Goal: Find specific page/section

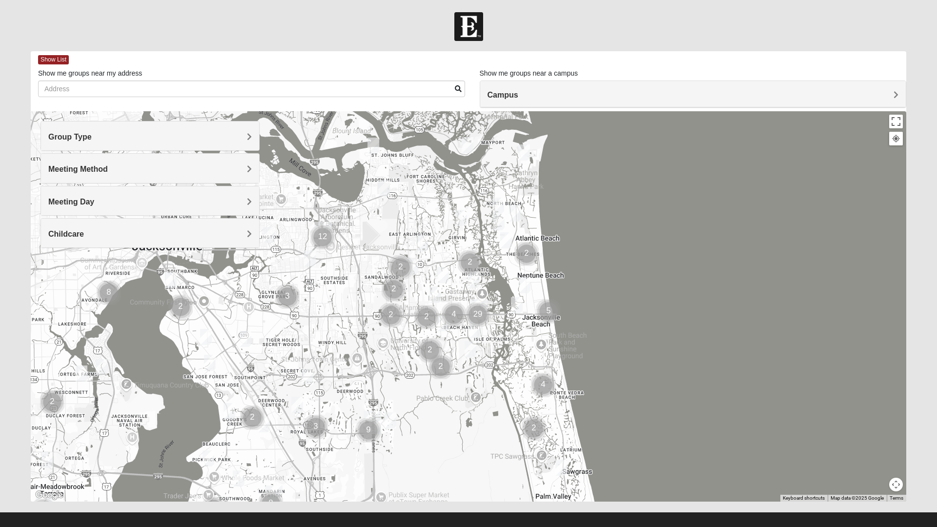
click at [225, 127] on div "Group Type" at bounding box center [150, 136] width 218 height 29
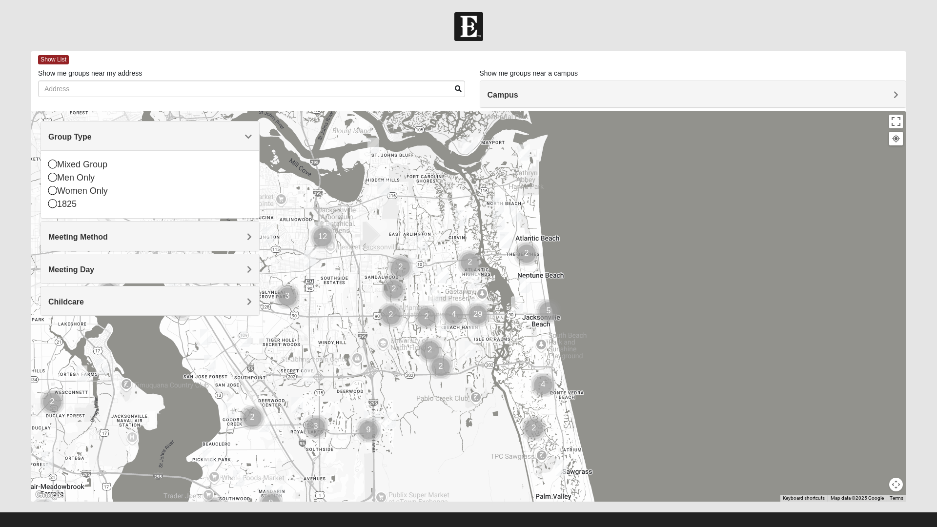
click at [55, 174] on icon at bounding box center [52, 177] width 9 height 9
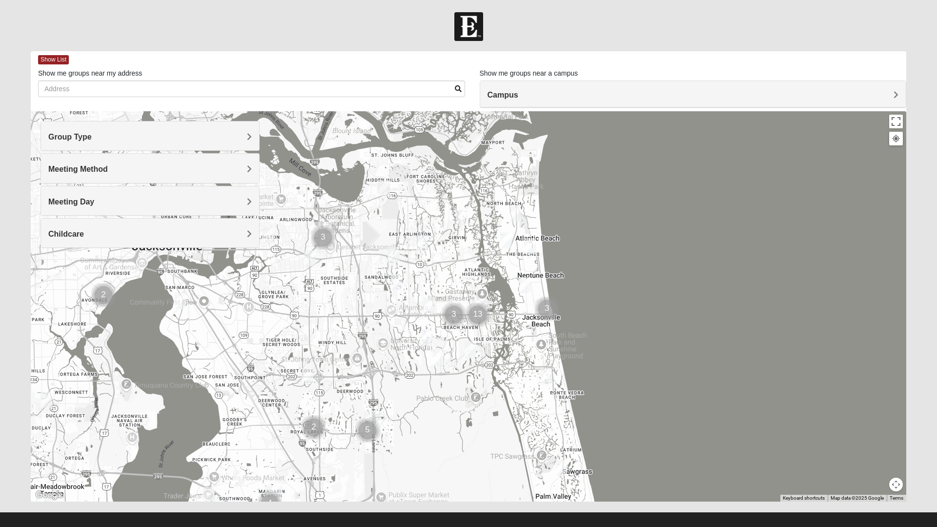
click at [210, 159] on div "Meeting Method" at bounding box center [150, 168] width 218 height 29
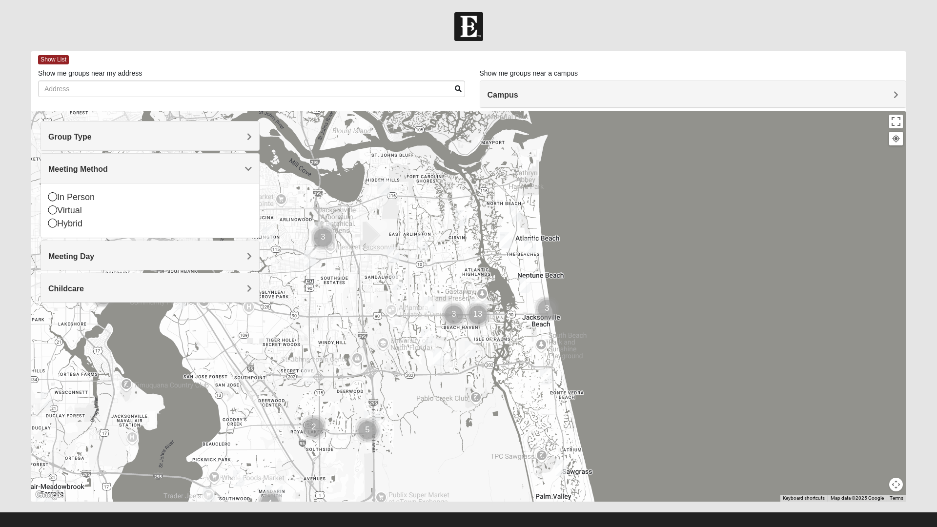
click at [50, 208] on icon at bounding box center [52, 210] width 9 height 9
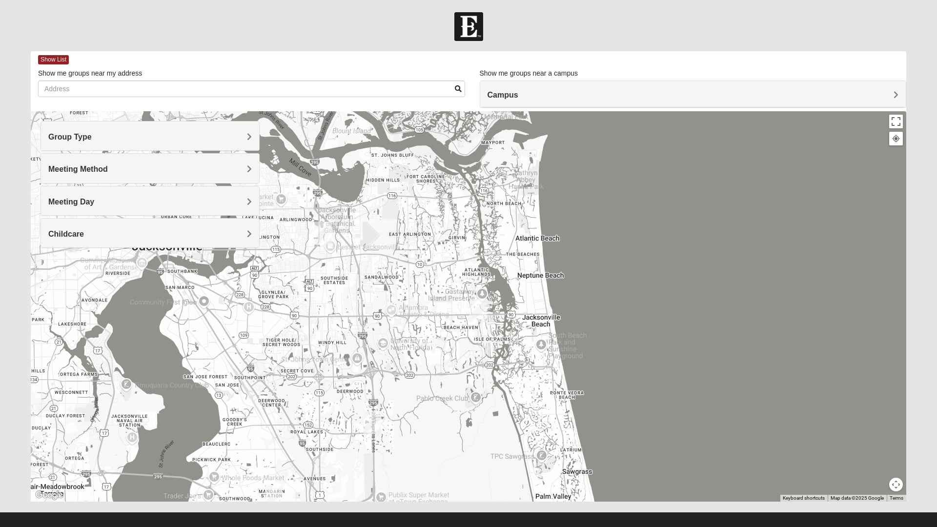
click at [480, 317] on img "San Pablo" at bounding box center [478, 310] width 25 height 31
click at [316, 231] on img "Arlington" at bounding box center [322, 233] width 25 height 31
click at [375, 419] on img "Baymeadows" at bounding box center [372, 422] width 25 height 31
click at [370, 298] on div "Baymeadows [STREET_ADDRESS][PERSON_NAME]" at bounding box center [469, 306] width 876 height 391
click at [225, 165] on h4 "Meeting Method" at bounding box center [150, 169] width 204 height 9
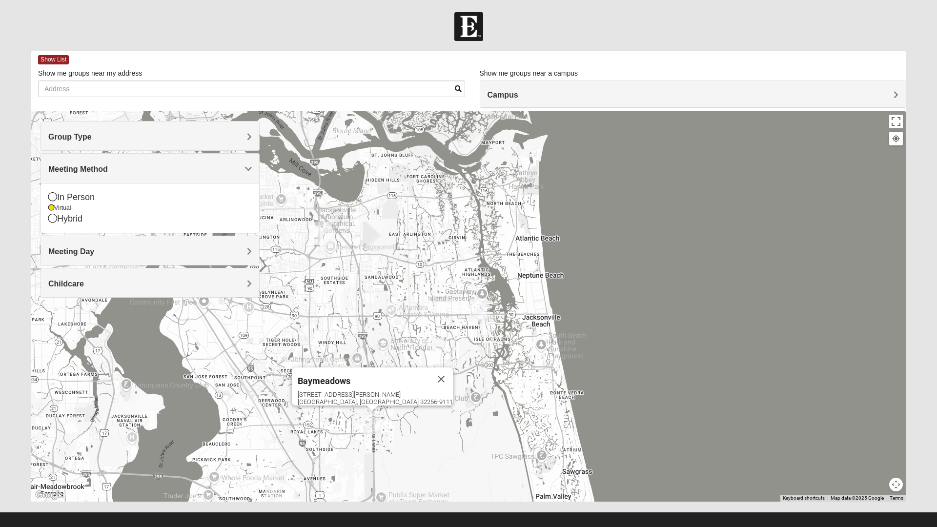
click at [226, 238] on div "Meeting Day" at bounding box center [150, 250] width 218 height 29
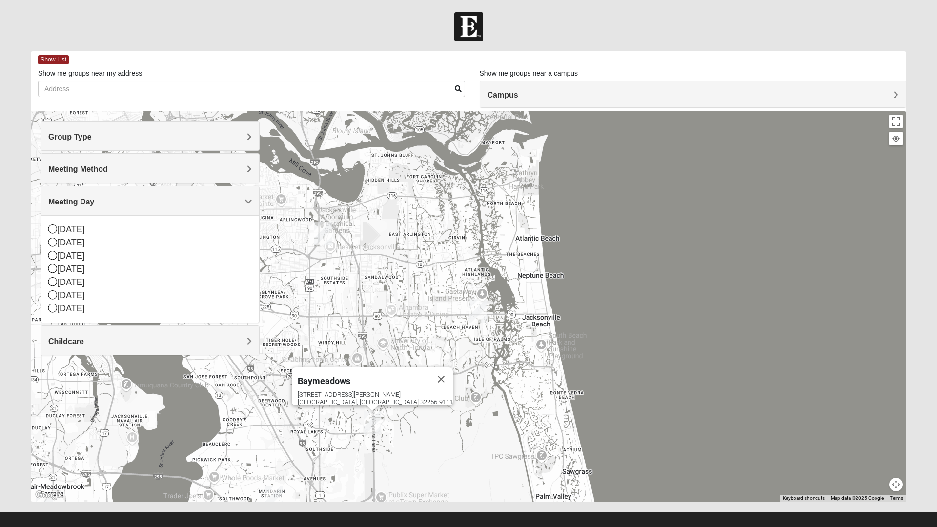
click at [222, 158] on div "Meeting Method" at bounding box center [150, 168] width 218 height 29
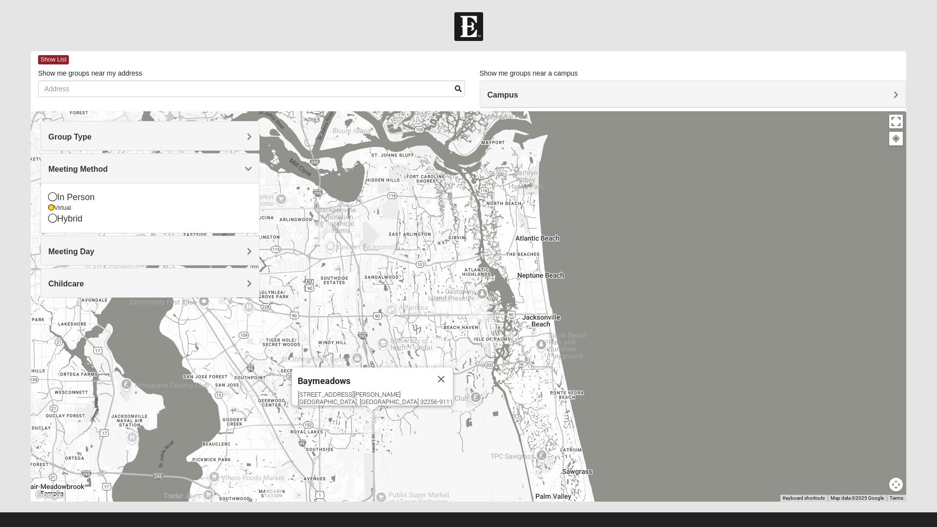
click at [50, 207] on icon at bounding box center [51, 208] width 6 height 6
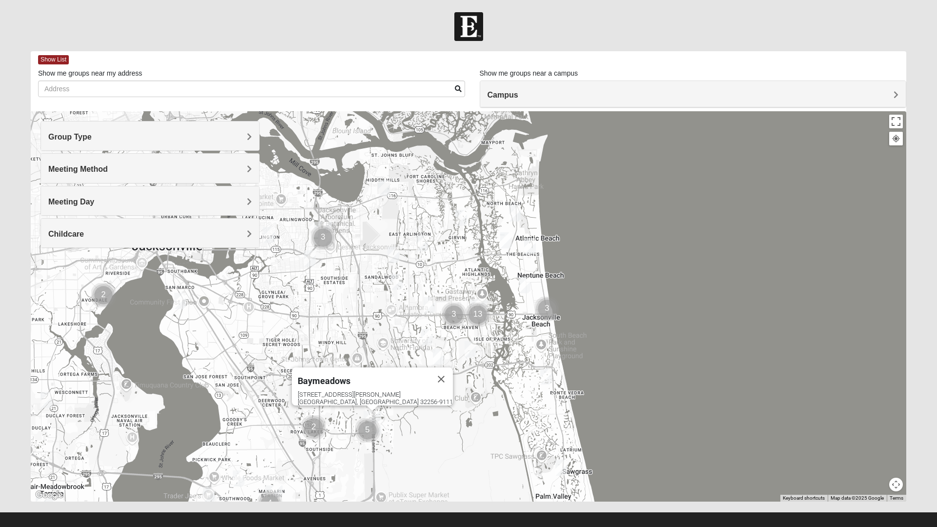
click at [157, 131] on div "Group Type" at bounding box center [150, 136] width 218 height 29
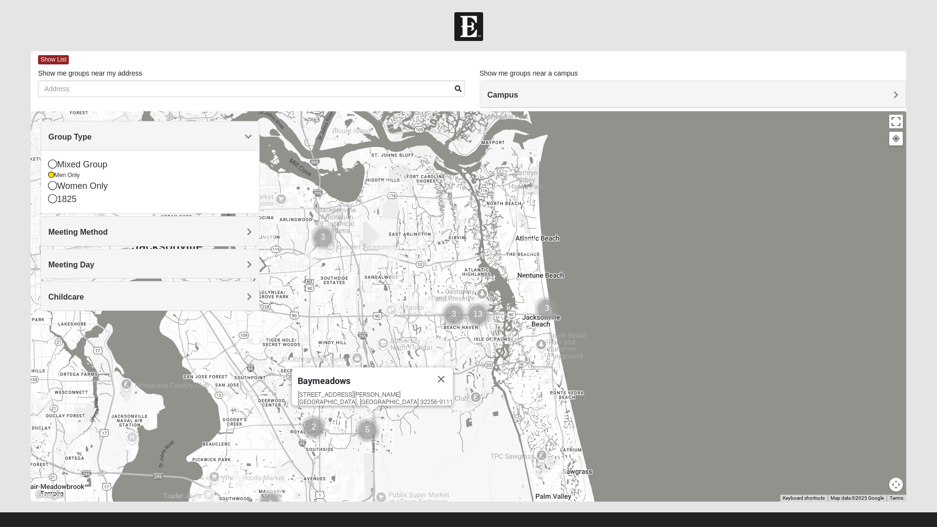
click at [50, 165] on icon at bounding box center [52, 164] width 9 height 9
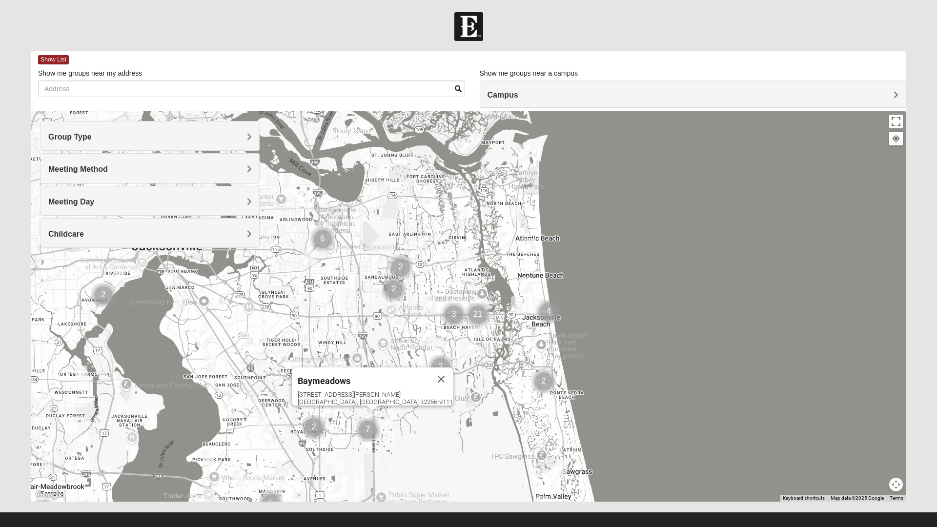
click at [58, 157] on div "Meeting Method" at bounding box center [150, 168] width 218 height 29
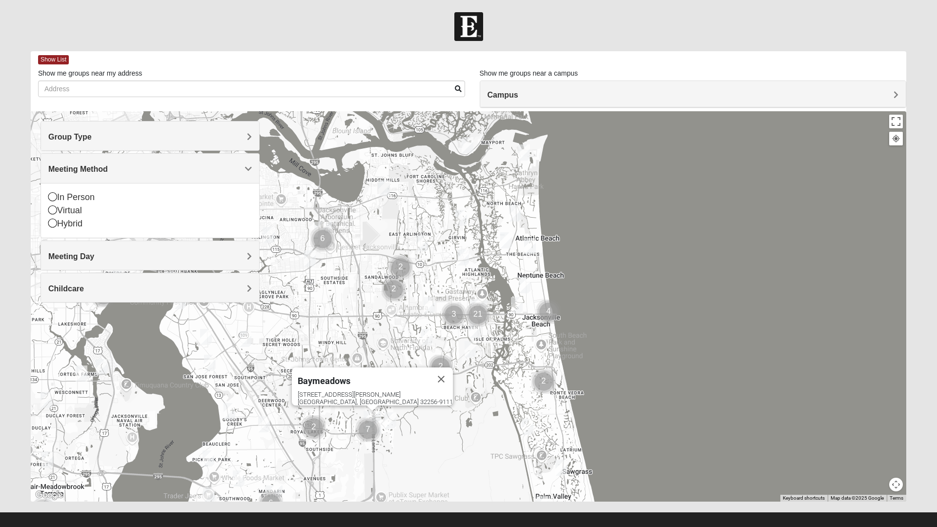
click at [88, 138] on span "Group Type" at bounding box center [69, 137] width 43 height 8
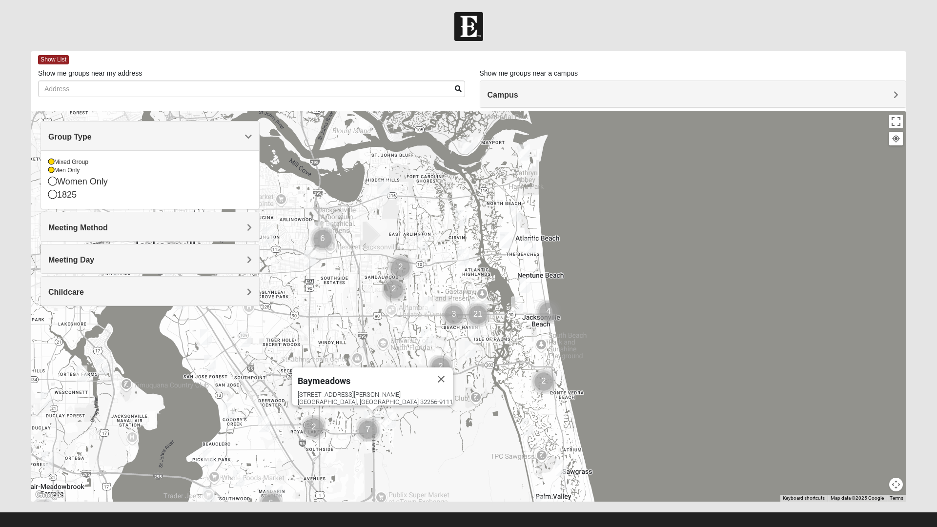
click at [51, 163] on icon at bounding box center [51, 162] width 6 height 6
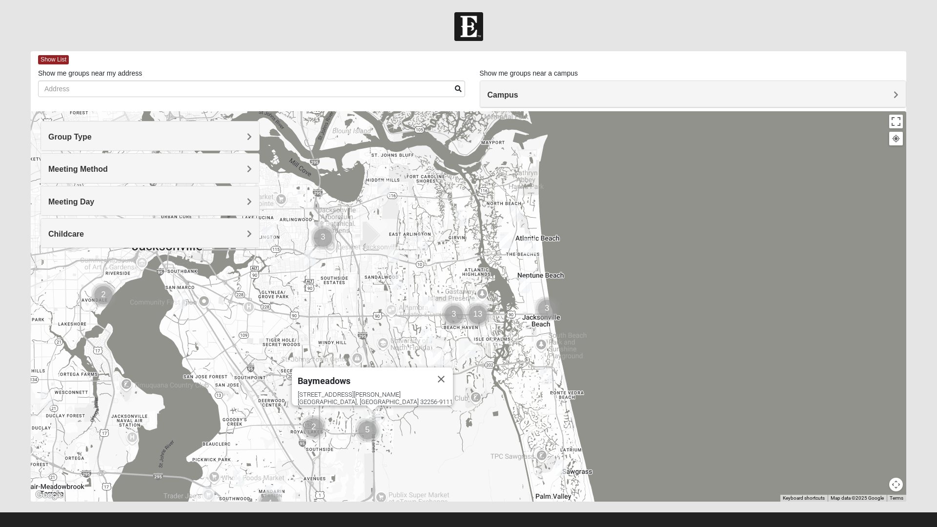
click at [93, 135] on h4 "Group Type" at bounding box center [150, 136] width 204 height 9
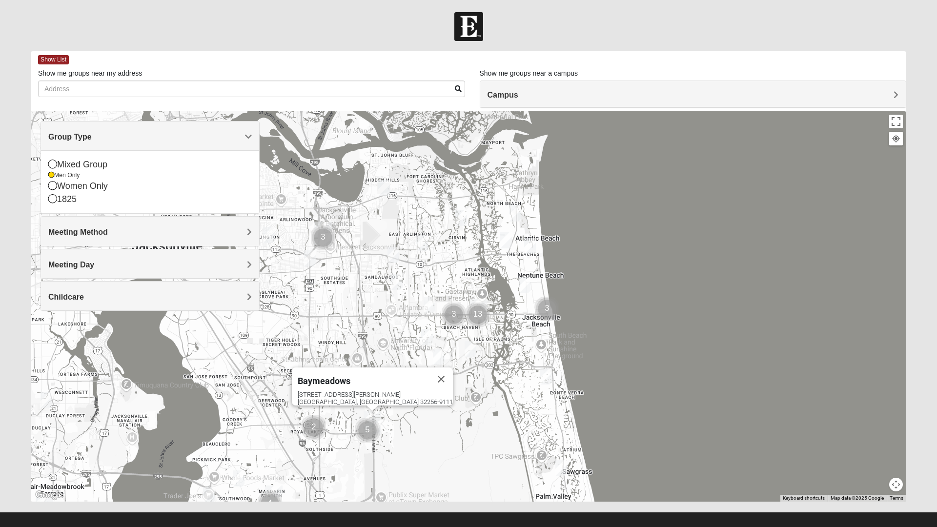
click at [53, 174] on icon at bounding box center [51, 175] width 6 height 6
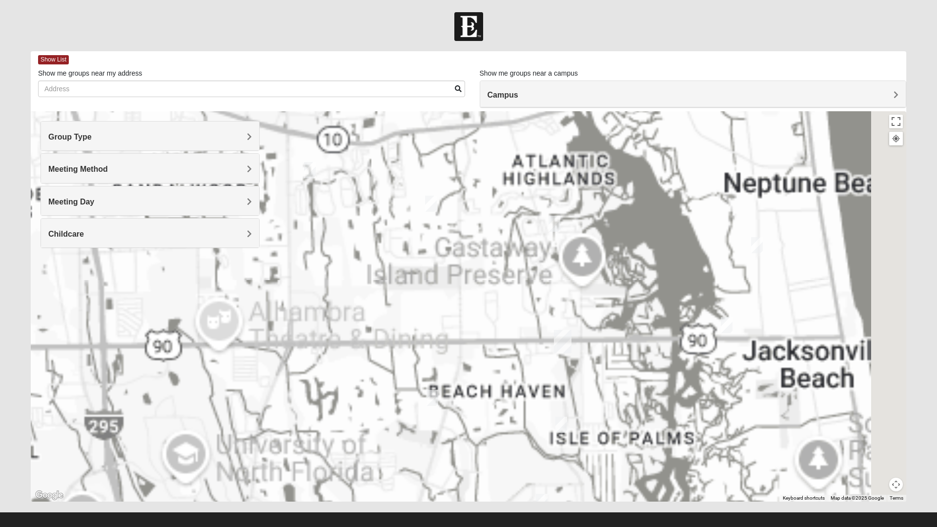
scroll to position [10, 0]
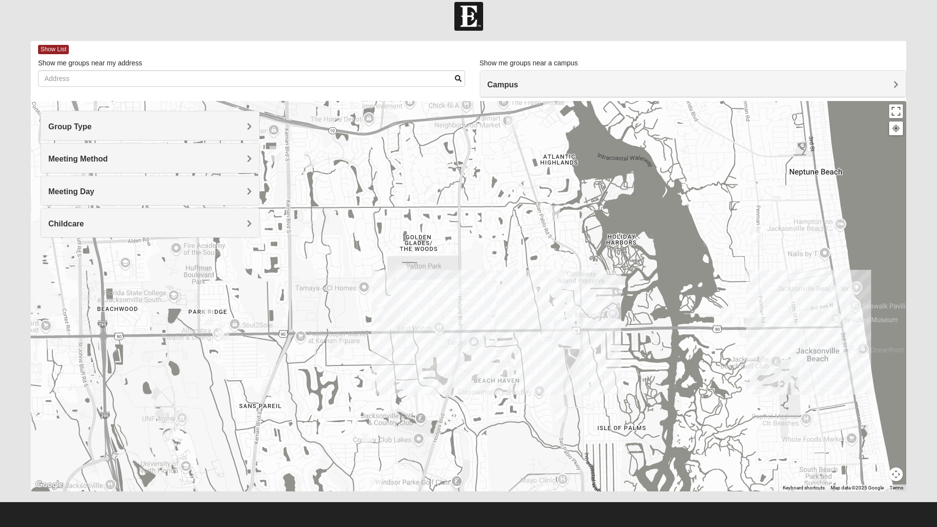
click at [374, 438] on img "Mens Johnson 32224" at bounding box center [367, 442] width 20 height 24
click at [311, 416] on span "Learn More" at bounding box center [310, 419] width 41 height 10
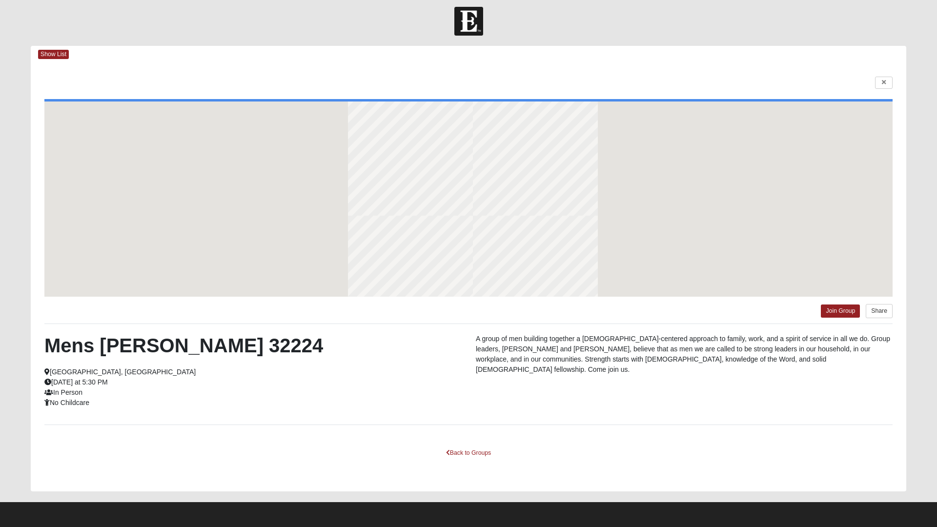
scroll to position [5, 0]
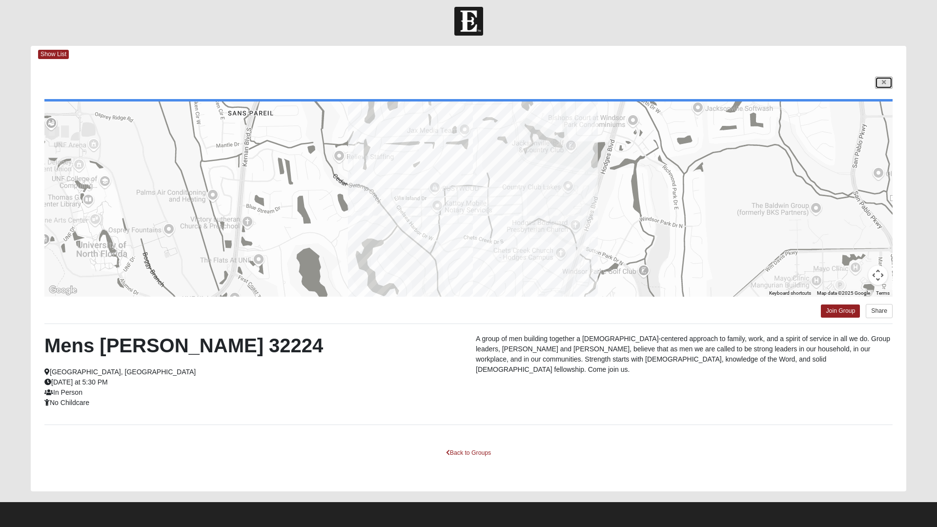
click at [882, 80] on icon at bounding box center [884, 83] width 4 height 6
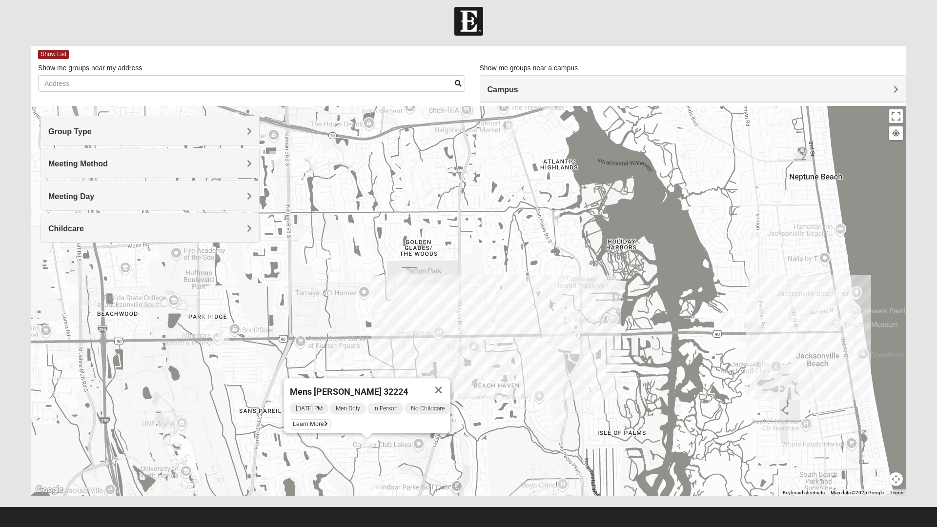
click at [449, 382] on button "Close" at bounding box center [438, 389] width 23 height 23
click at [897, 479] on button "Map camera controls" at bounding box center [896, 480] width 14 height 14
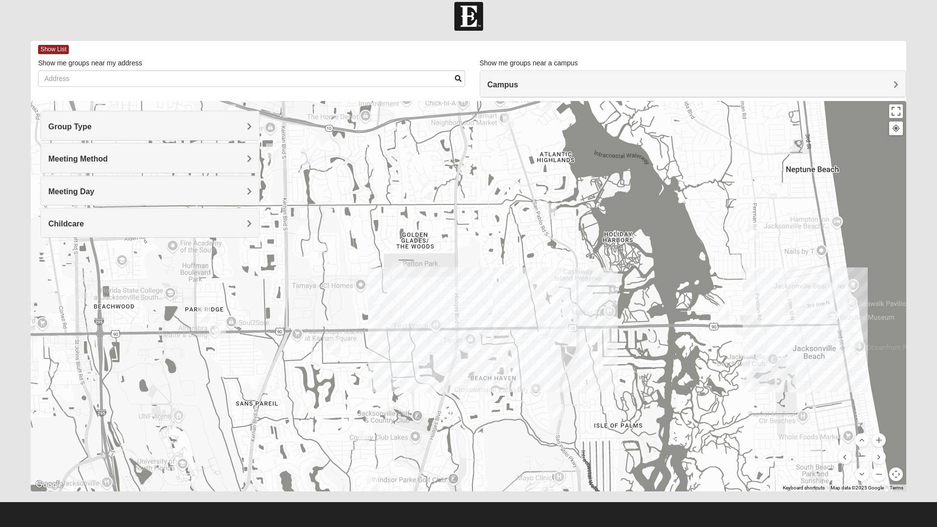
scroll to position [0, 0]
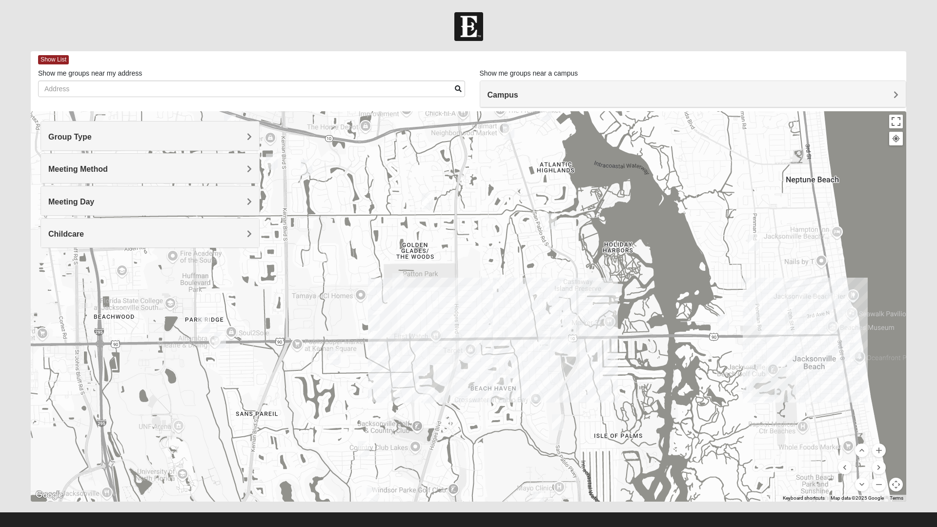
click at [365, 292] on div at bounding box center [469, 306] width 876 height 391
click at [379, 317] on img "Mens Hamilton 32250" at bounding box center [374, 323] width 20 height 24
click at [378, 319] on img "Mens Hamilton 32250" at bounding box center [374, 323] width 20 height 24
click at [370, 334] on img "Mens Hamilton 32250" at bounding box center [374, 323] width 20 height 24
click at [571, 339] on img "San Pablo" at bounding box center [559, 339] width 25 height 31
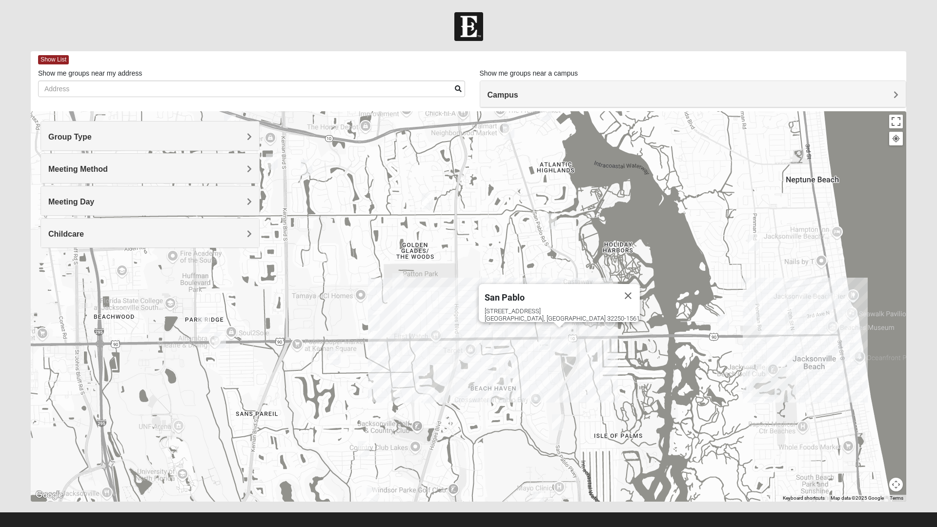
click at [721, 256] on div "[GEOGRAPHIC_DATA] [STREET_ADDRESS]" at bounding box center [469, 306] width 876 height 391
click at [748, 244] on img "Mens Crytzer/Siemion 32250" at bounding box center [754, 243] width 20 height 24
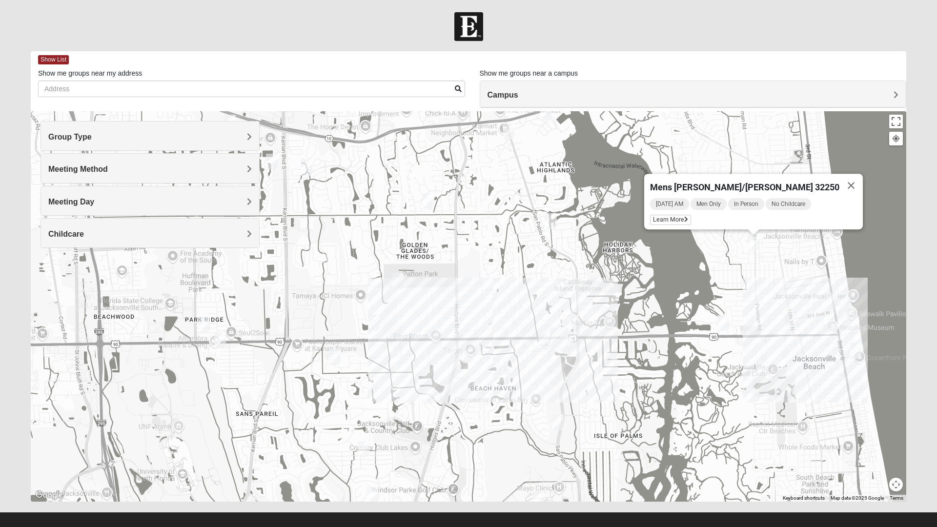
click at [539, 340] on img "Mixed Ollier 32250" at bounding box center [545, 342] width 20 height 24
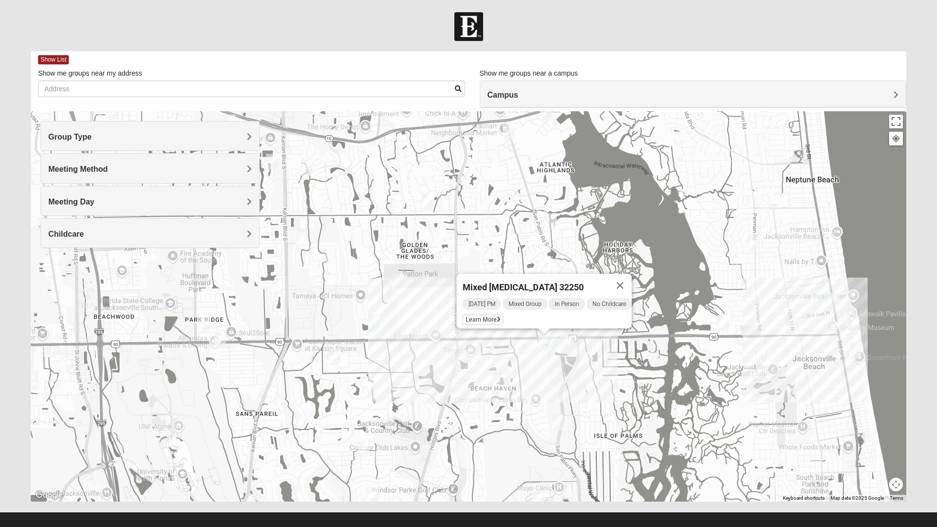
click at [379, 321] on img "Mens Hamilton 32250" at bounding box center [374, 323] width 20 height 24
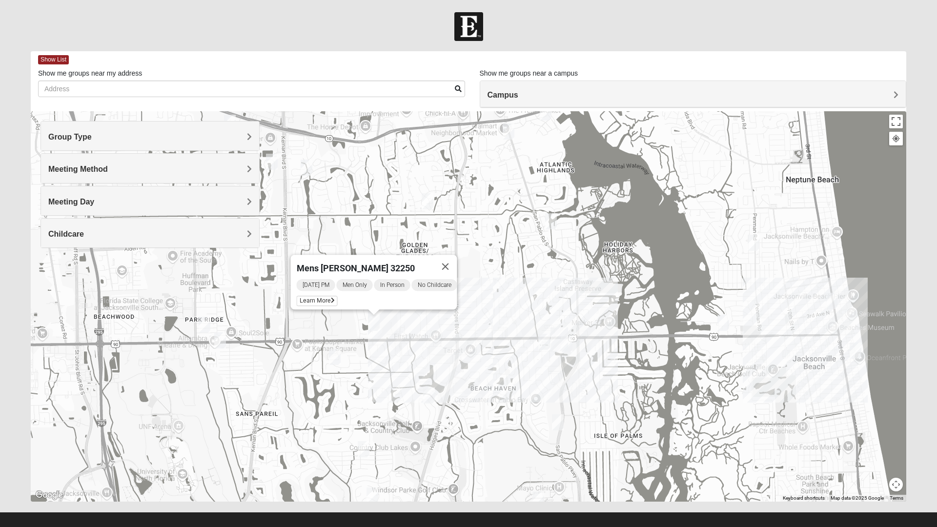
click at [300, 159] on img "Womens VanSickle 32225" at bounding box center [307, 168] width 20 height 24
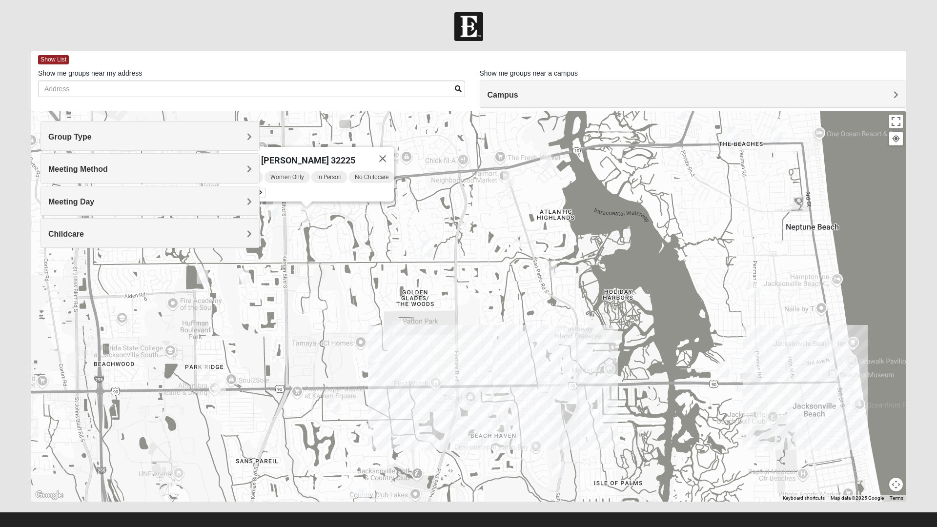
click at [513, 171] on img "Mixed Luehring 32224" at bounding box center [509, 179] width 20 height 24
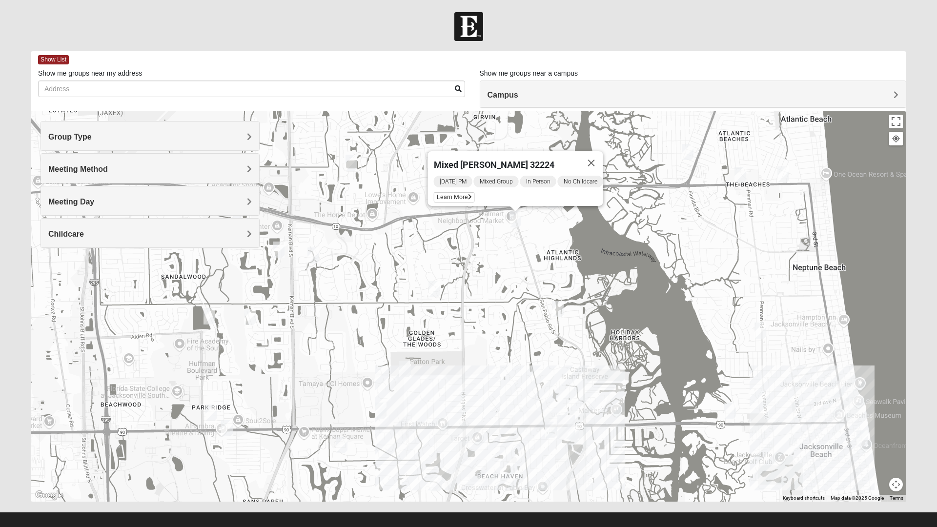
click at [9, 439] on form "Log In Find A Group Error Show List Loading Groups" at bounding box center [468, 274] width 937 height 525
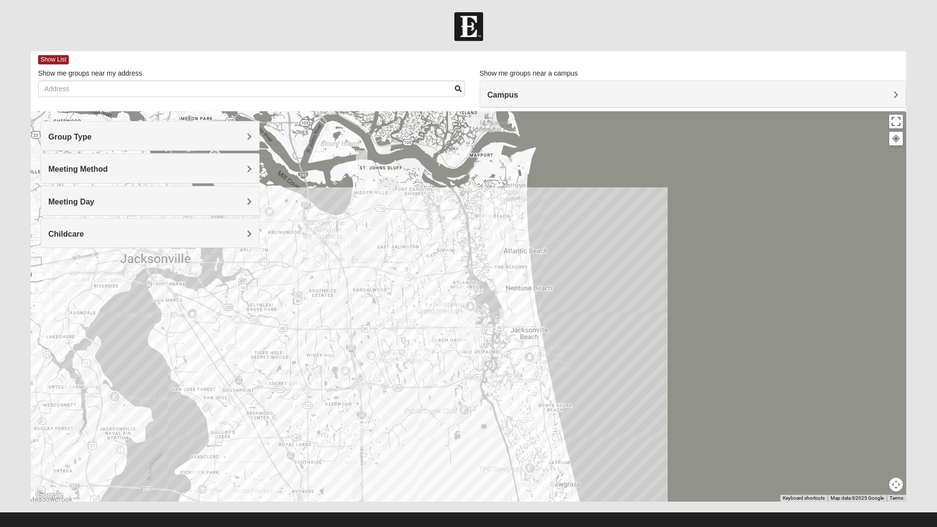
click at [223, 126] on div "Group Type" at bounding box center [150, 136] width 218 height 29
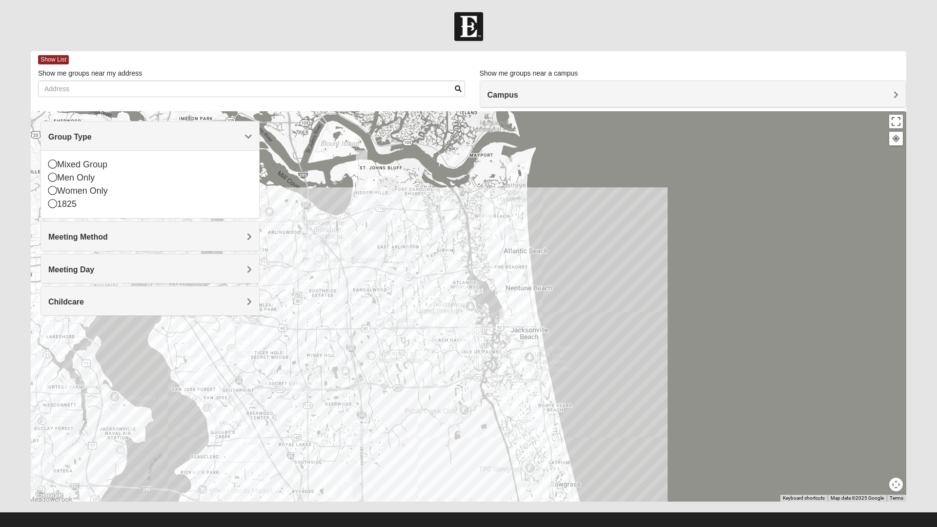
click at [53, 166] on icon at bounding box center [52, 164] width 9 height 9
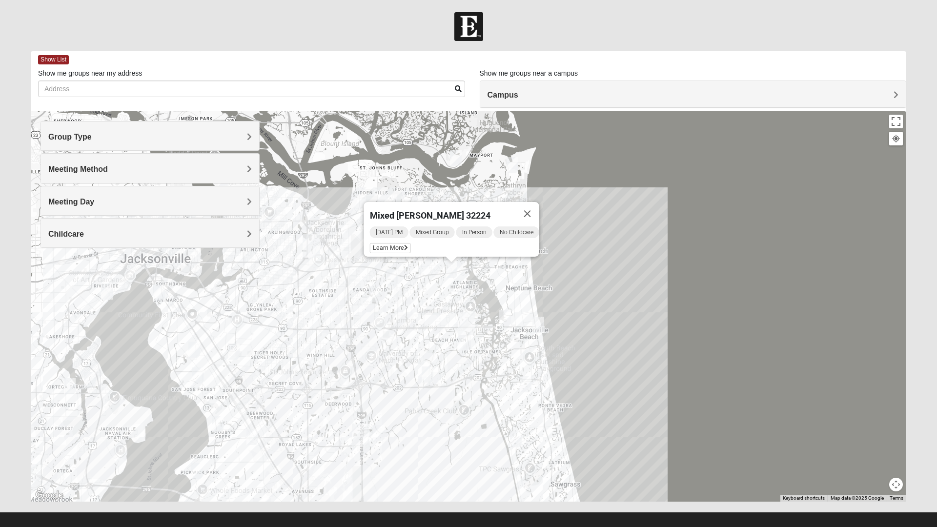
click at [153, 165] on h4 "Meeting Method" at bounding box center [150, 169] width 204 height 9
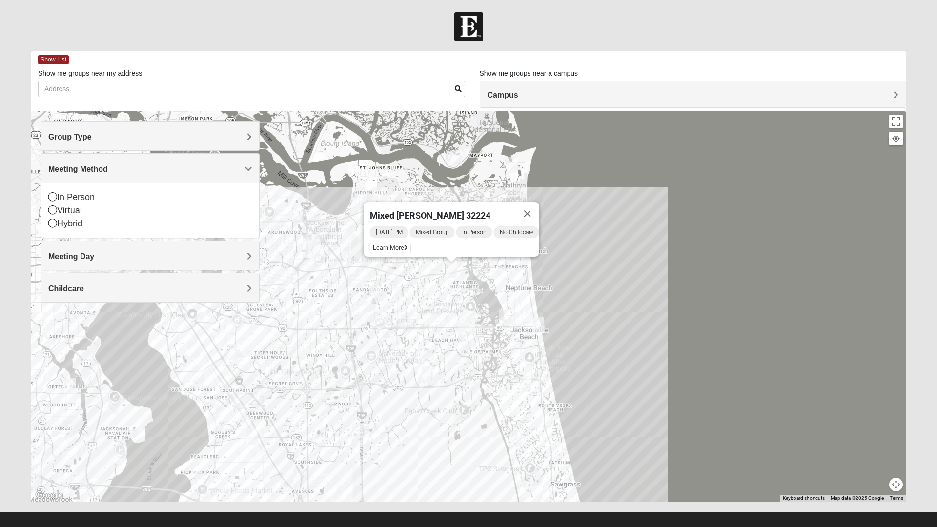
click at [77, 199] on div "In Person" at bounding box center [150, 197] width 204 height 13
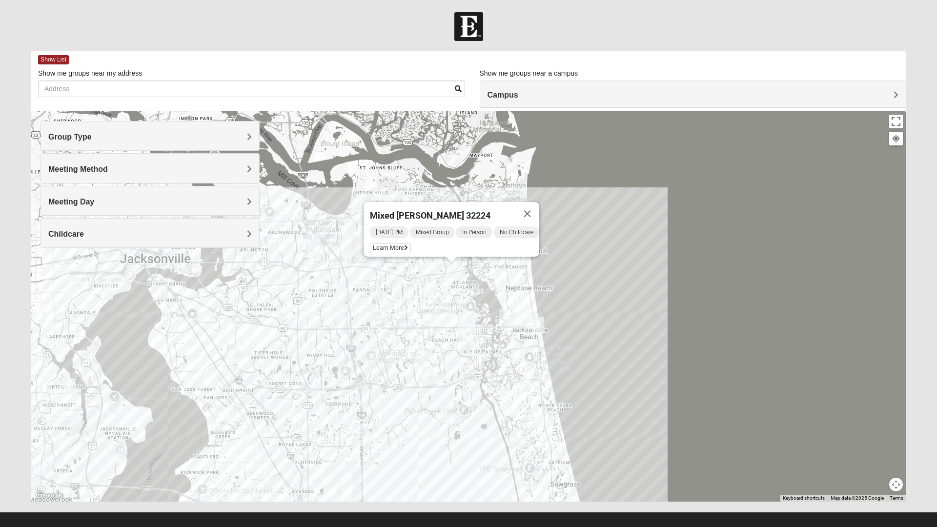
click at [106, 203] on h4 "Meeting Day" at bounding box center [150, 201] width 204 height 9
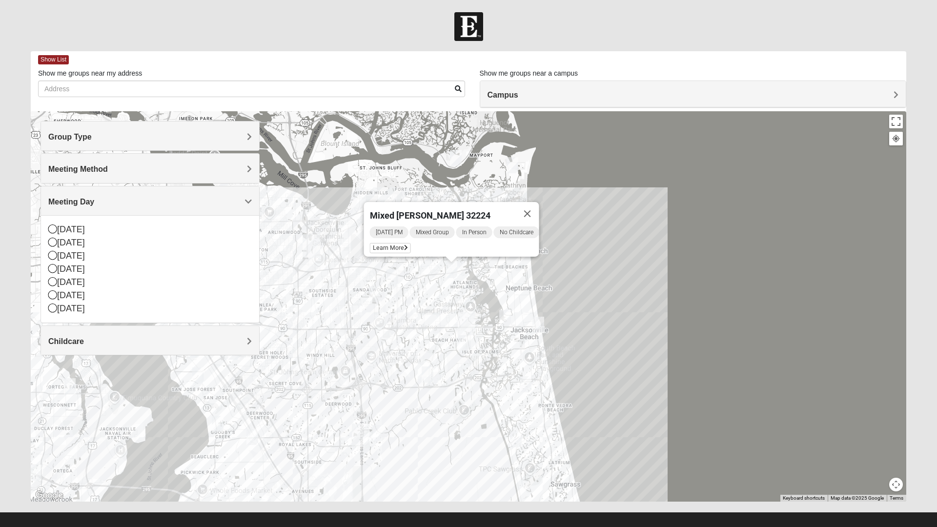
click at [134, 214] on div "Meeting Day" at bounding box center [150, 200] width 218 height 29
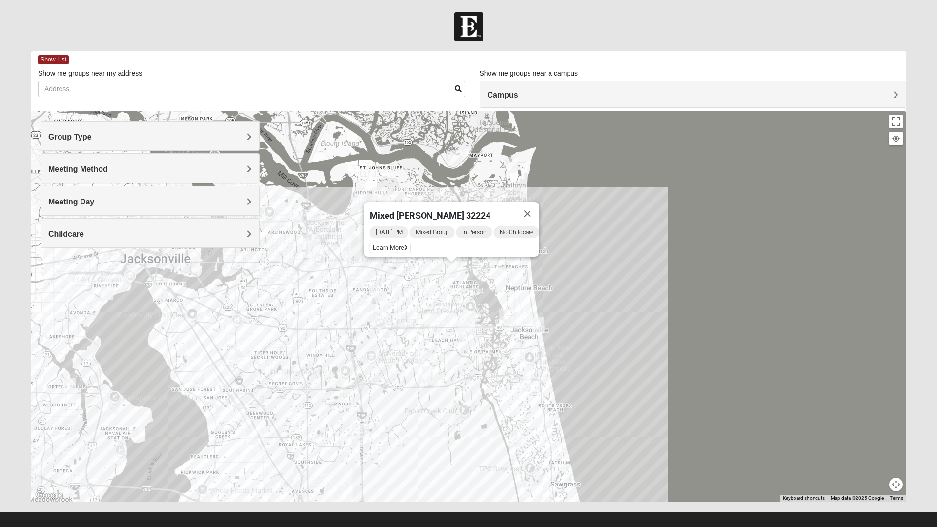
click at [147, 226] on div "Childcare" at bounding box center [150, 233] width 218 height 29
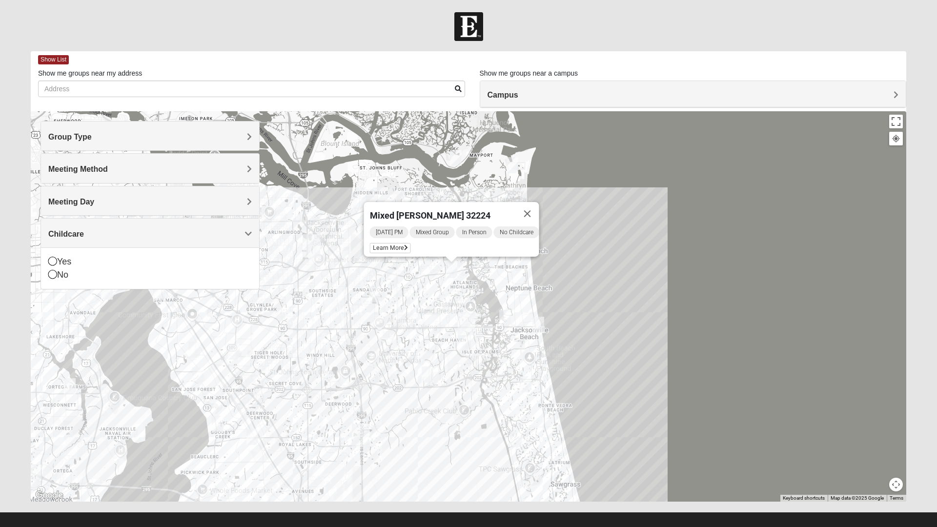
click at [57, 260] on icon at bounding box center [52, 261] width 9 height 9
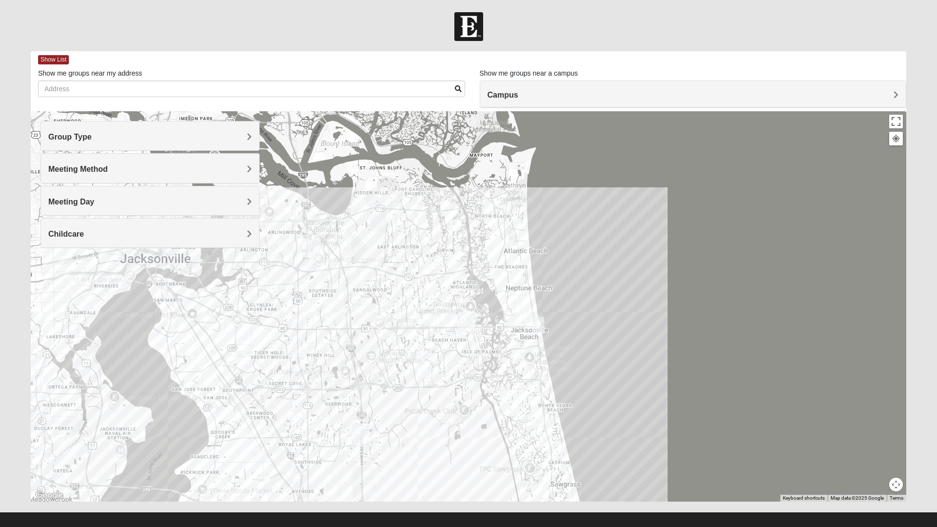
click at [80, 258] on div "Group Type Mixed Group Men Only Women Only 1825 Meeting Method In Person Virtua…" at bounding box center [150, 189] width 219 height 137
click at [465, 321] on img "San Pablo" at bounding box center [466, 323] width 25 height 31
click at [369, 434] on img "Baymeadows" at bounding box center [360, 435] width 25 height 31
click at [307, 242] on img "Arlington" at bounding box center [311, 245] width 25 height 31
click at [546, 327] on img "Mixed Watkins 32250" at bounding box center [539, 325] width 20 height 24
